Goal: Find specific page/section: Find specific page/section

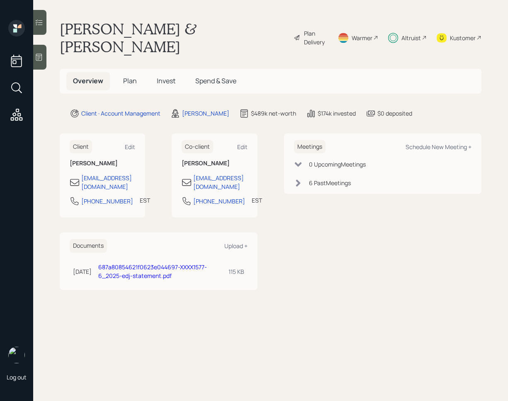
click at [43, 22] on div at bounding box center [39, 22] width 13 height 25
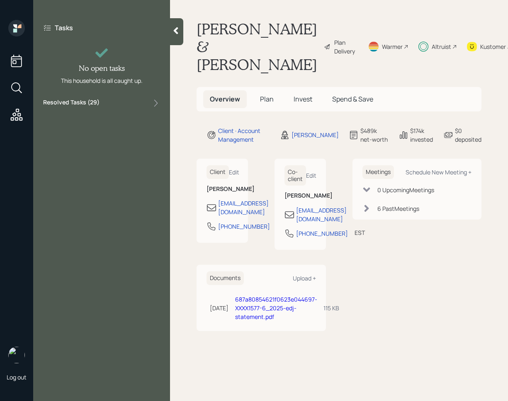
click at [121, 110] on div "Tasks No open tasks This household is all caught up. Resolved Tasks ( 29 )" at bounding box center [101, 66] width 137 height 92
click at [121, 105] on div "Resolved Tasks ( 29 )" at bounding box center [101, 103] width 117 height 10
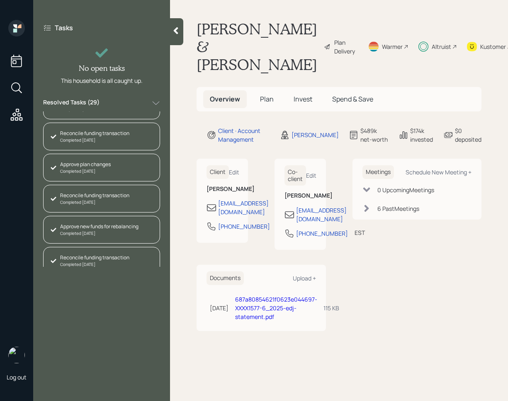
scroll to position [743, 0]
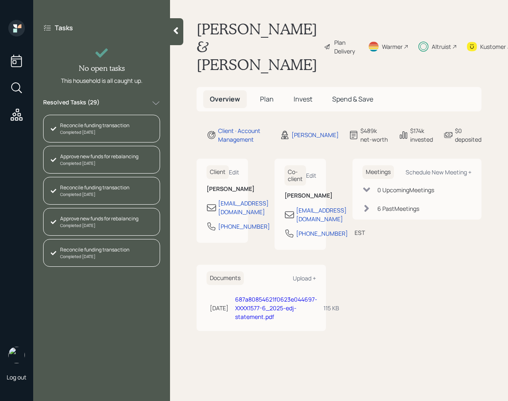
click at [179, 37] on div at bounding box center [176, 31] width 13 height 27
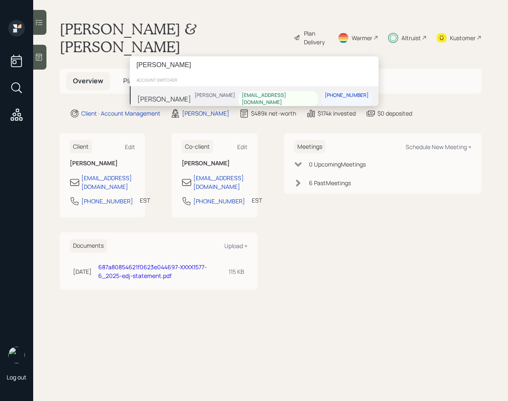
type input "[PERSON_NAME]"
click at [215, 101] on div "Cindy Thornton Eric Schwartz cinthornton1957@yahoo.com 517-667-9719" at bounding box center [254, 99] width 249 height 26
